Goal: Navigation & Orientation: Find specific page/section

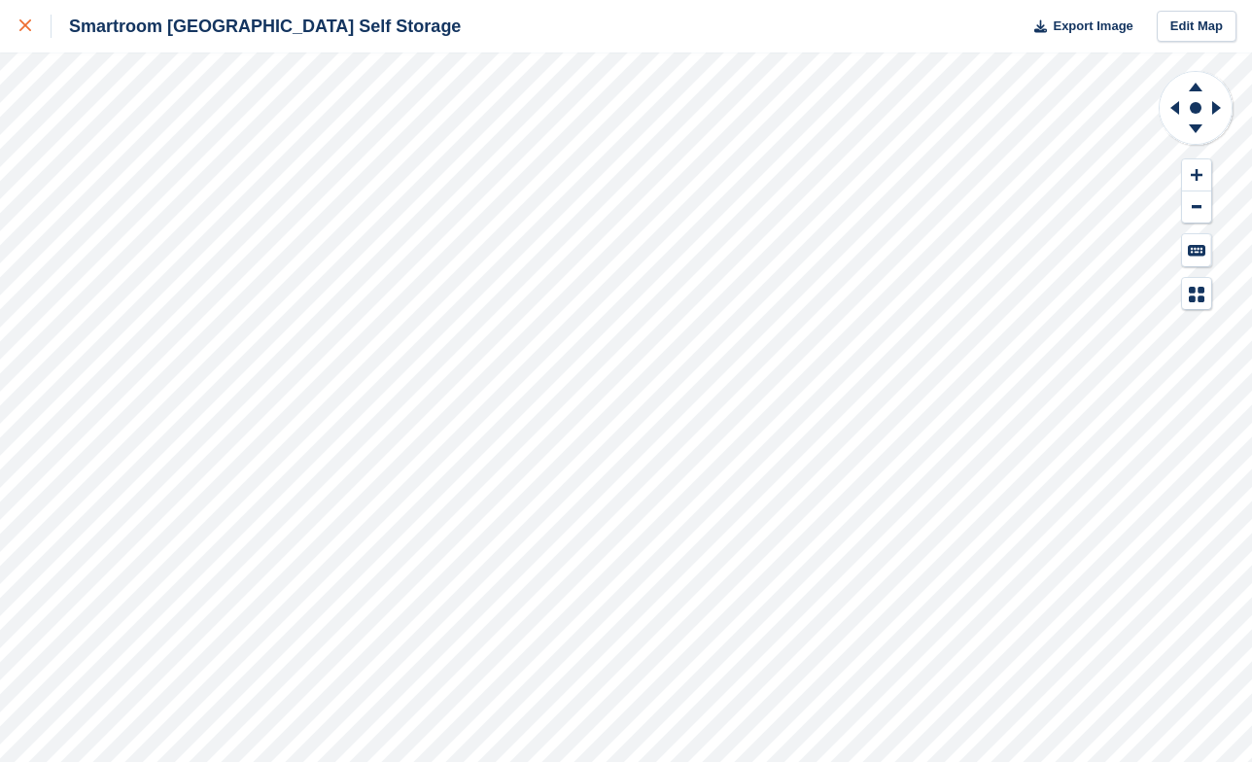
click at [17, 24] on link at bounding box center [26, 26] width 52 height 53
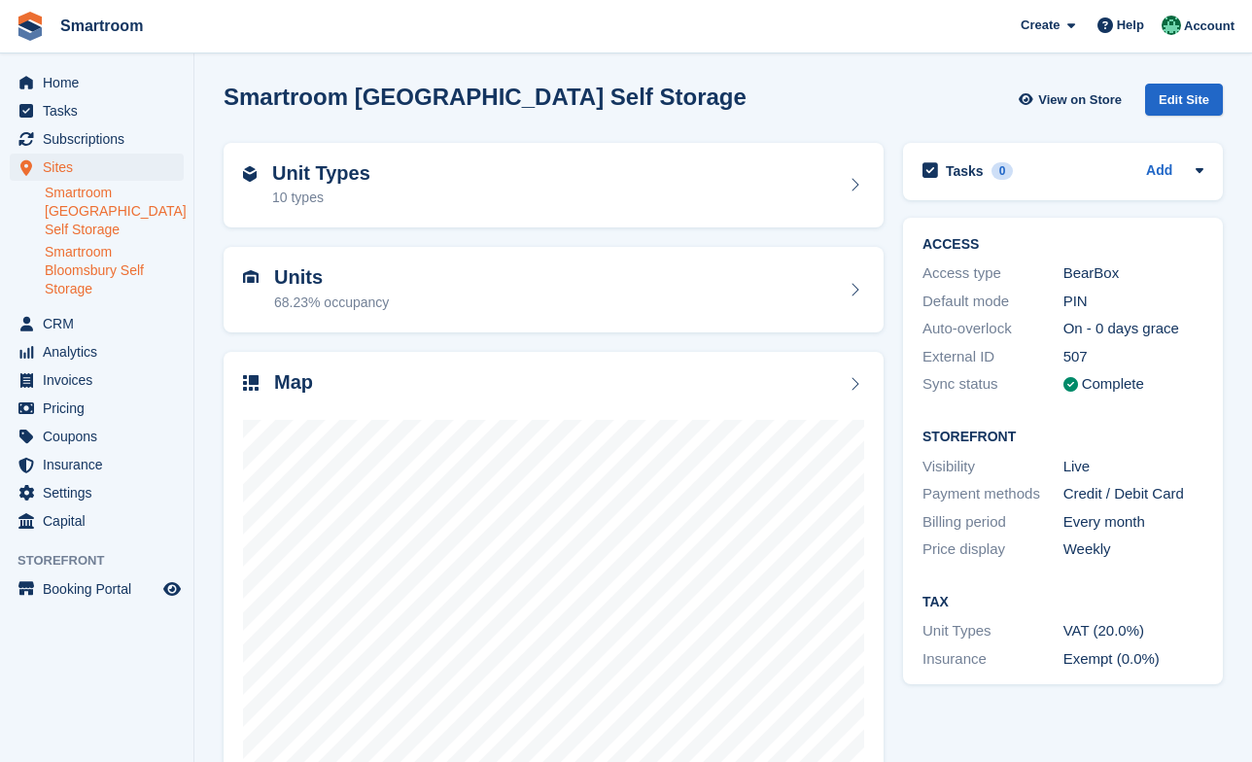
click at [136, 264] on link "Smartroom Bloomsbury Self Storage" at bounding box center [114, 270] width 139 height 55
